Goal: Information Seeking & Learning: Learn about a topic

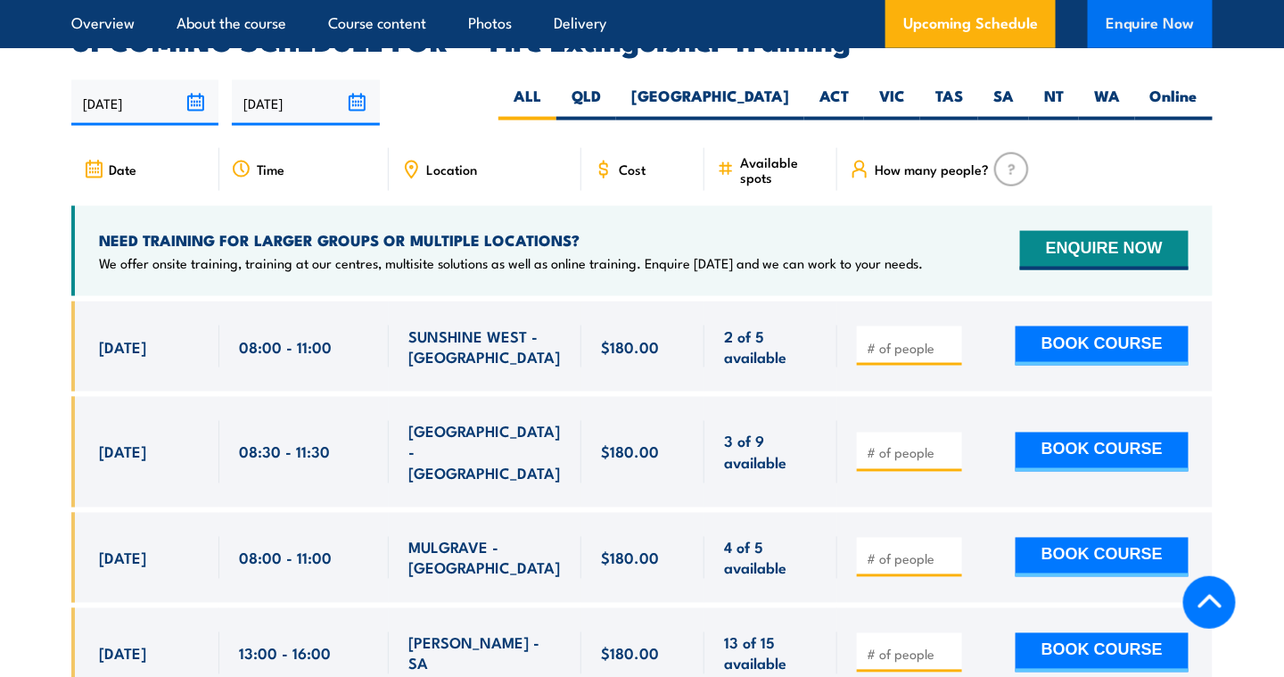
click at [1134, 35] on button "Enquire Now" at bounding box center [1150, 24] width 125 height 48
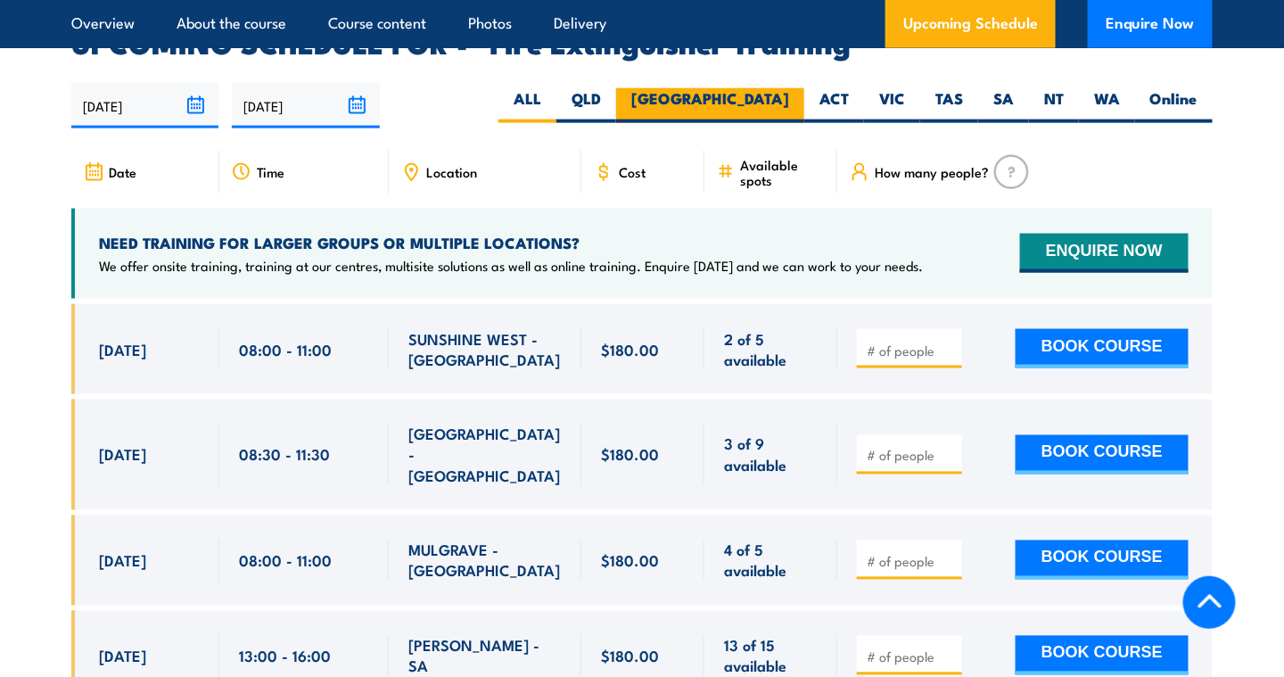
click at [768, 88] on label "[GEOGRAPHIC_DATA]" at bounding box center [710, 105] width 188 height 35
click at [789, 88] on input "[GEOGRAPHIC_DATA]" at bounding box center [795, 94] width 12 height 12
radio input "true"
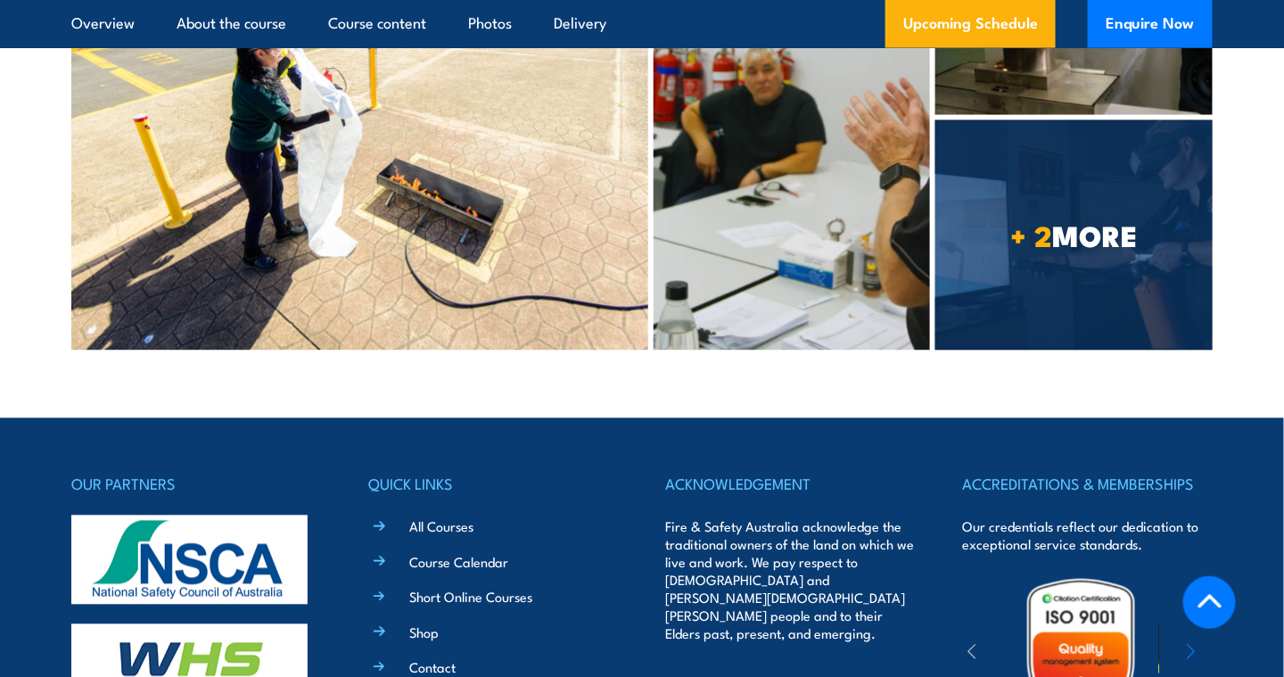
scroll to position [5492, 0]
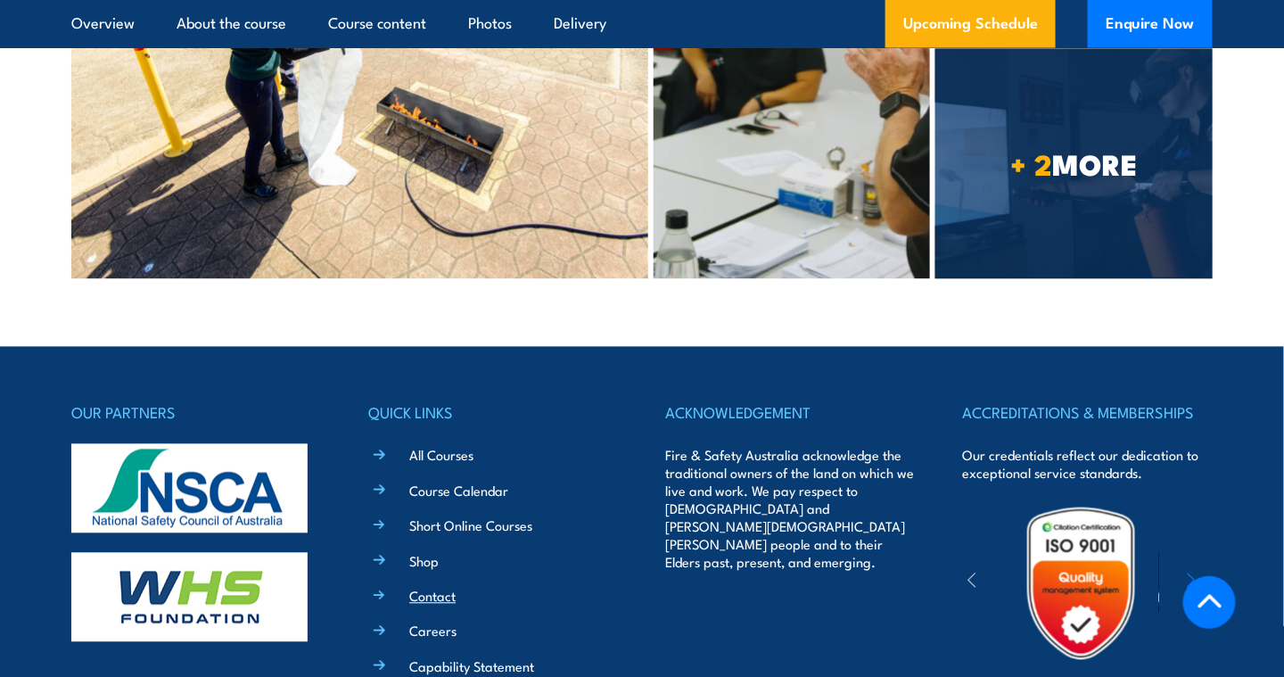
click at [444, 587] on link "Contact" at bounding box center [432, 596] width 46 height 19
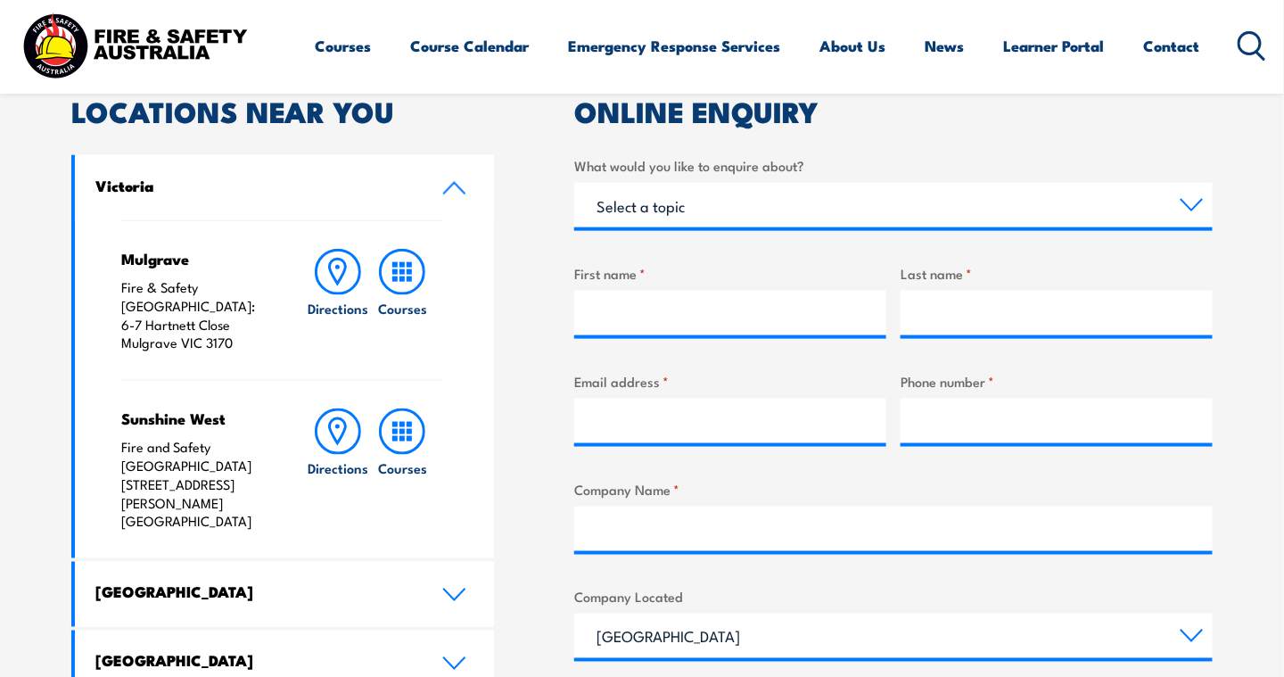
scroll to position [556, 0]
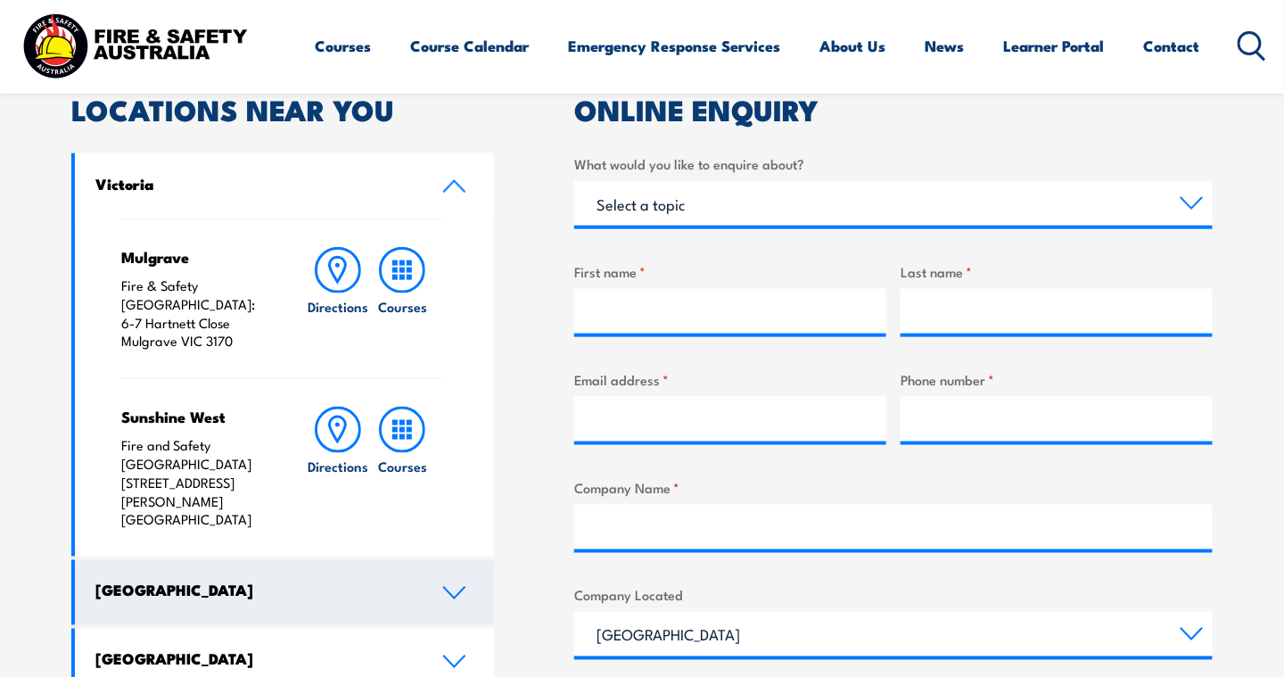
click at [459, 586] on icon at bounding box center [454, 593] width 24 height 14
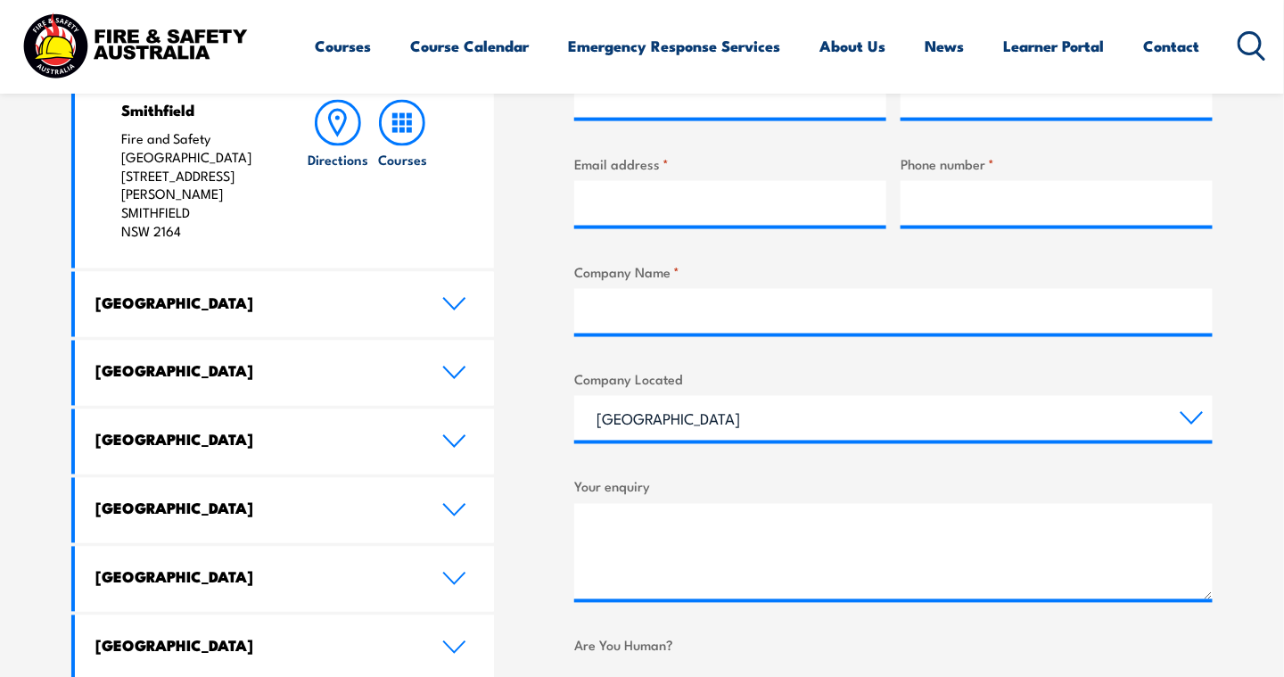
scroll to position [772, 0]
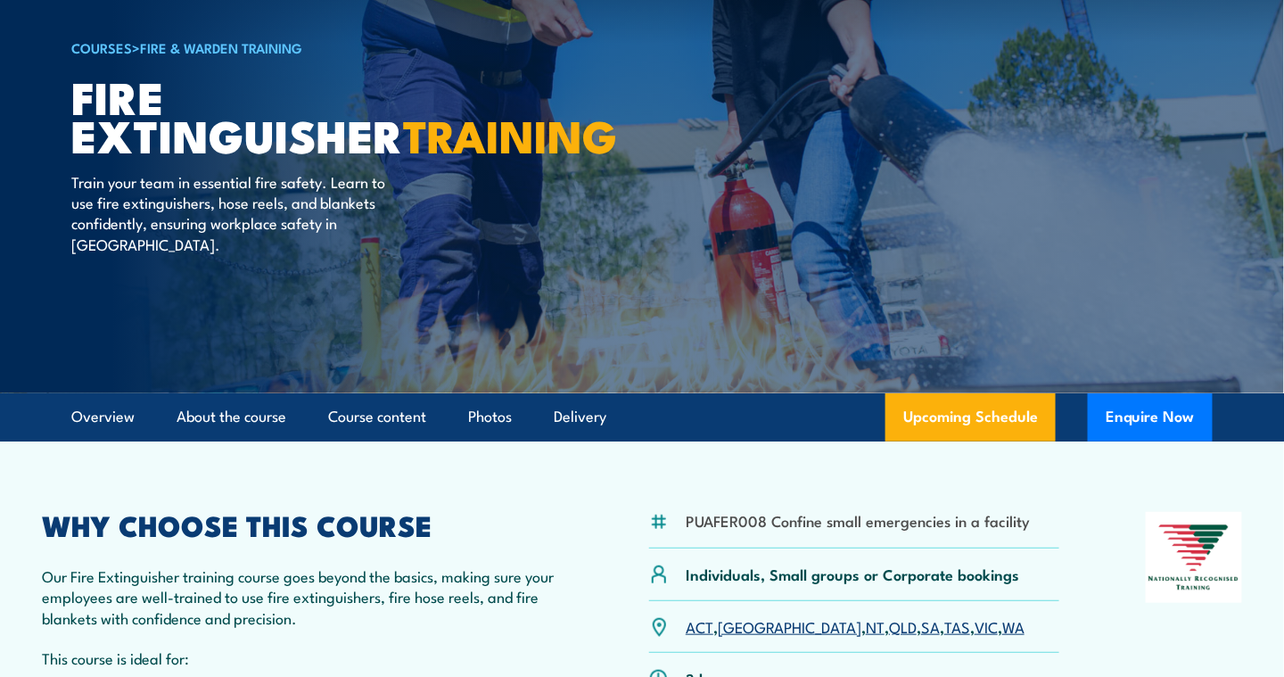
scroll to position [119, 0]
